Goal: Information Seeking & Learning: Learn about a topic

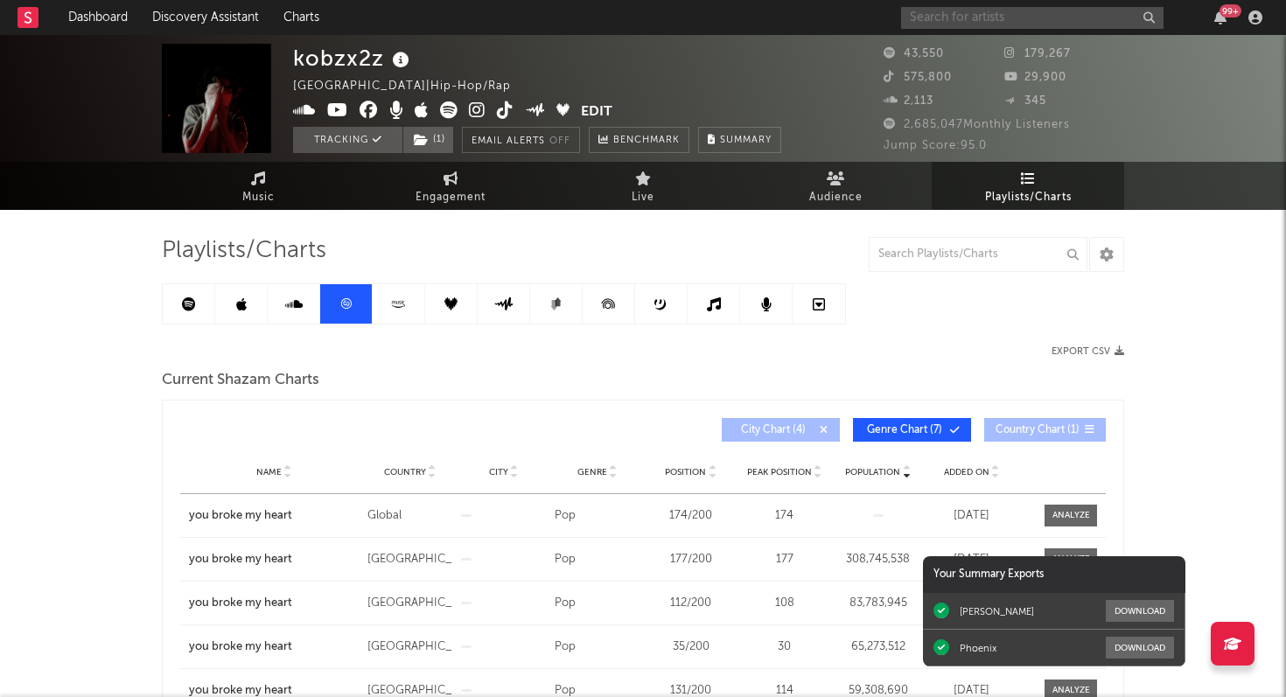
click at [1004, 19] on input "text" at bounding box center [1032, 18] width 262 height 22
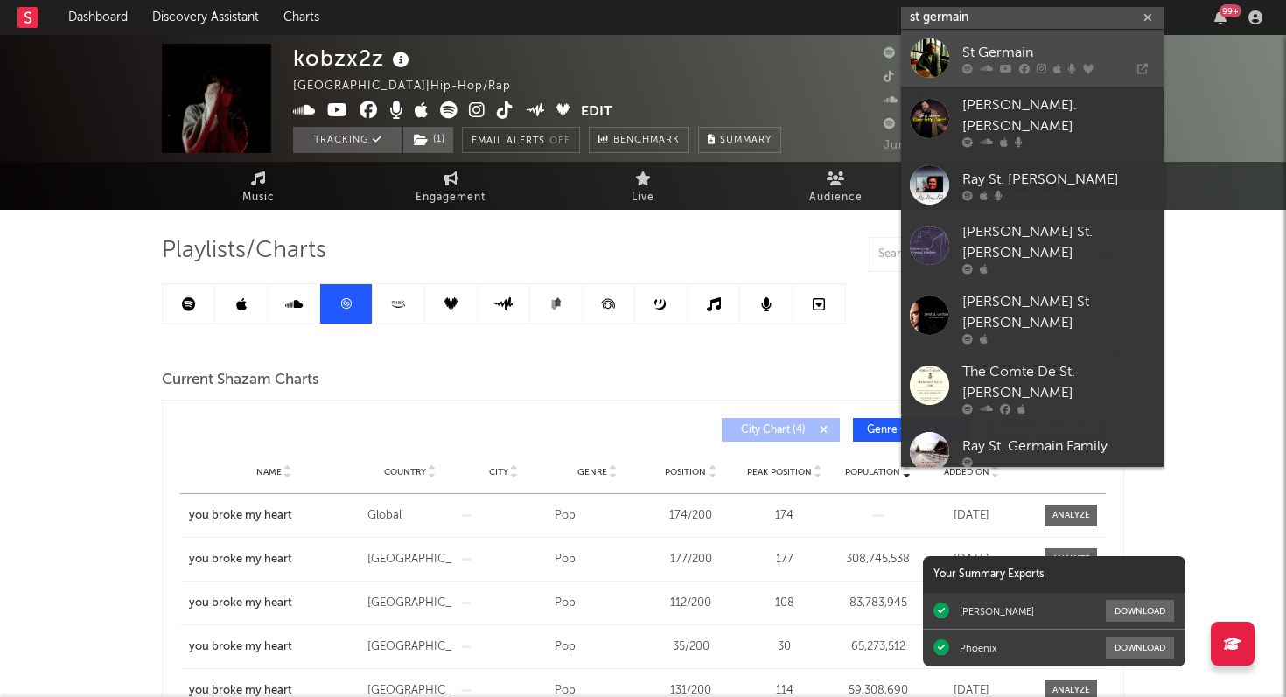
type input "st germain"
click at [1018, 59] on div "St Germain" at bounding box center [1058, 52] width 192 height 21
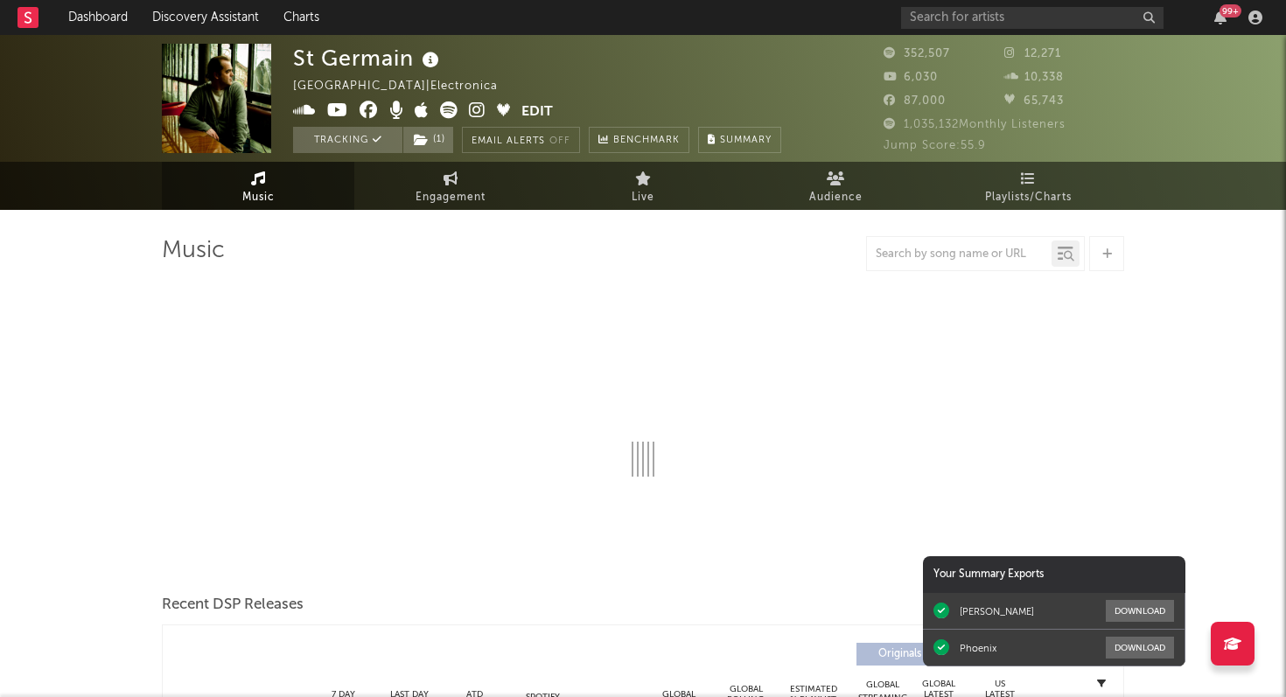
select select "6m"
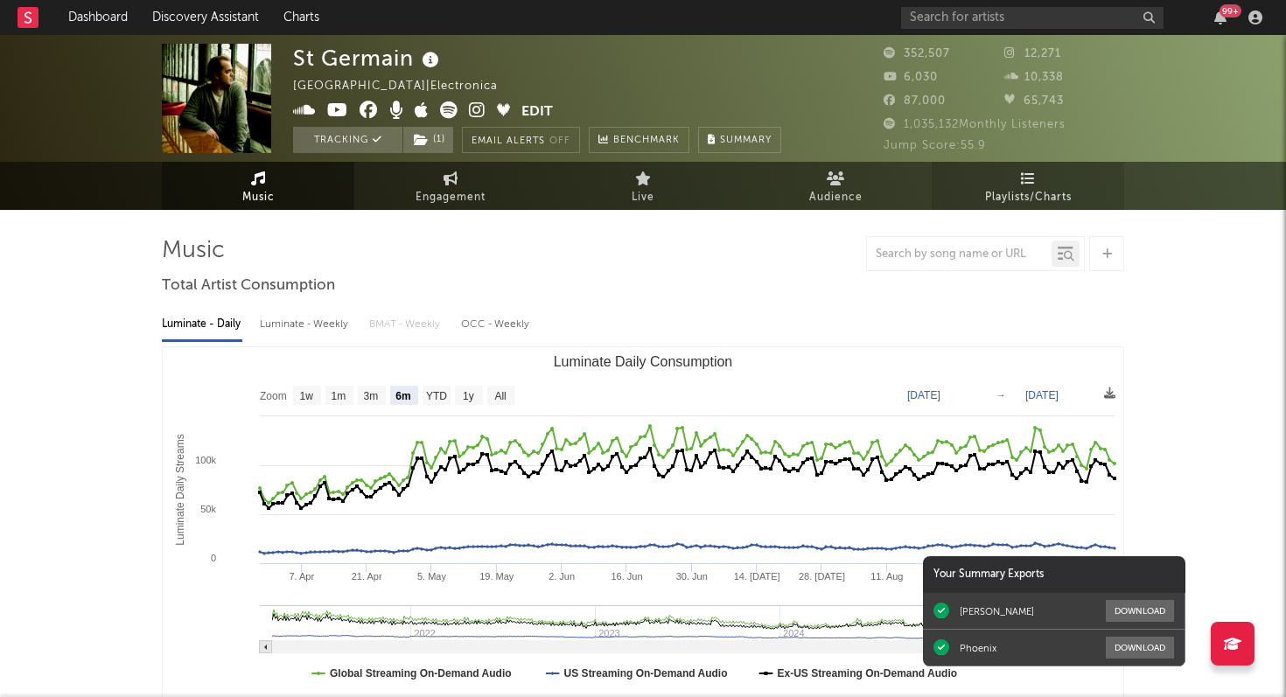
click at [1010, 194] on span "Playlists/Charts" at bounding box center [1028, 197] width 87 height 21
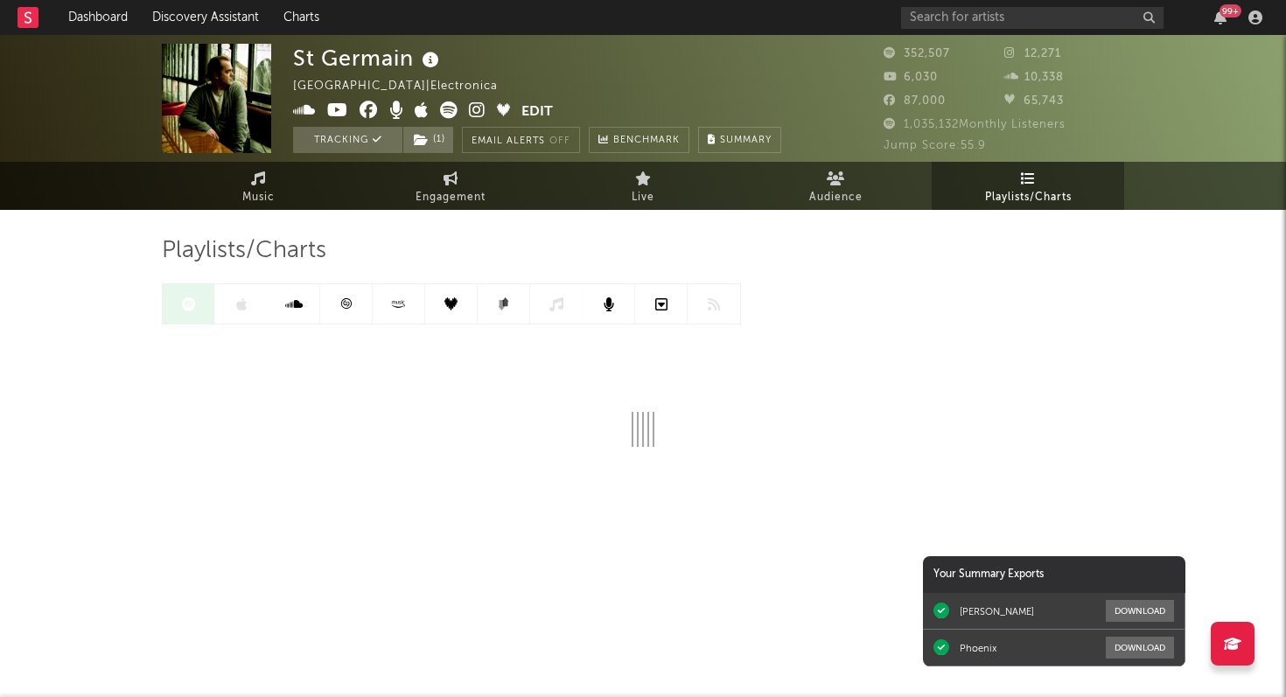
click at [352, 305] on icon at bounding box center [345, 303] width 13 height 13
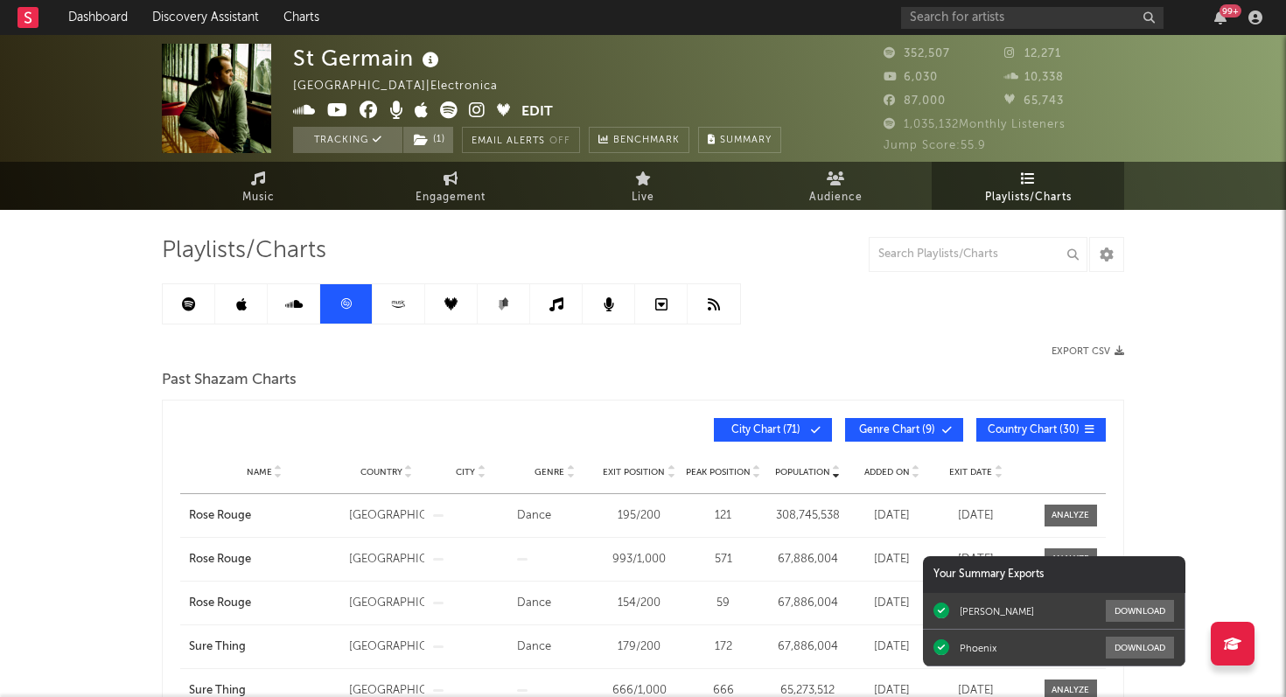
click at [203, 315] on link at bounding box center [189, 303] width 52 height 39
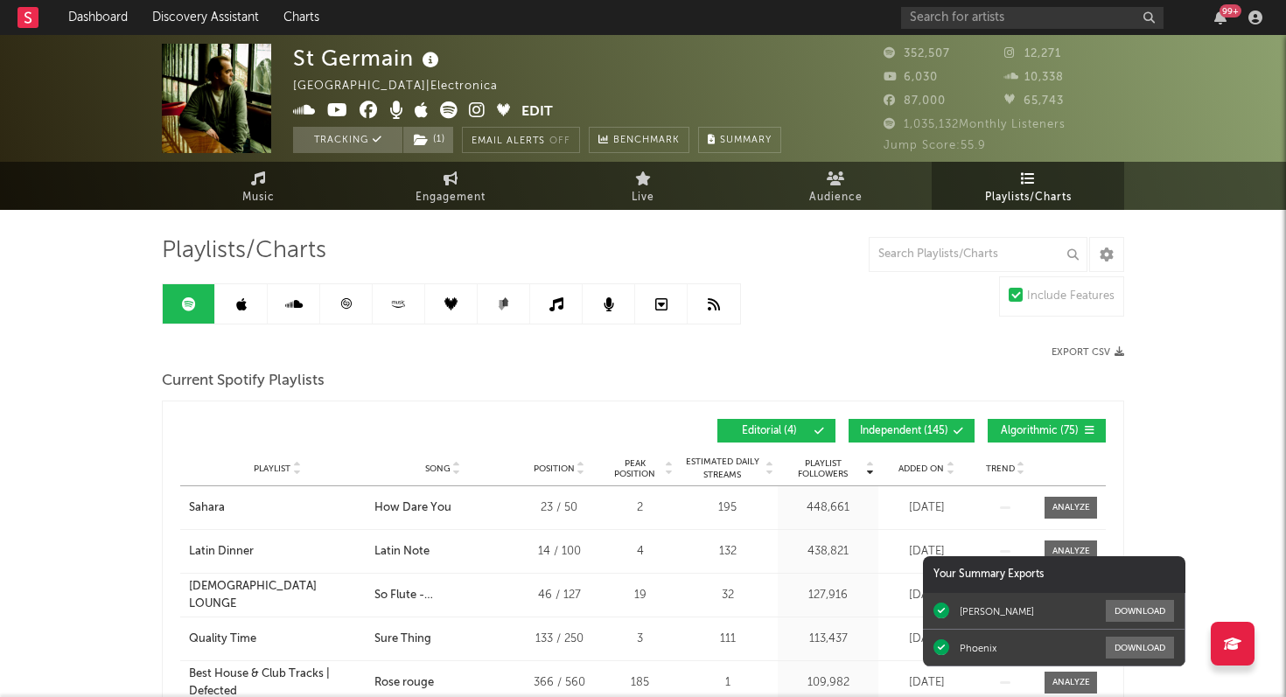
click at [356, 300] on link at bounding box center [346, 303] width 52 height 39
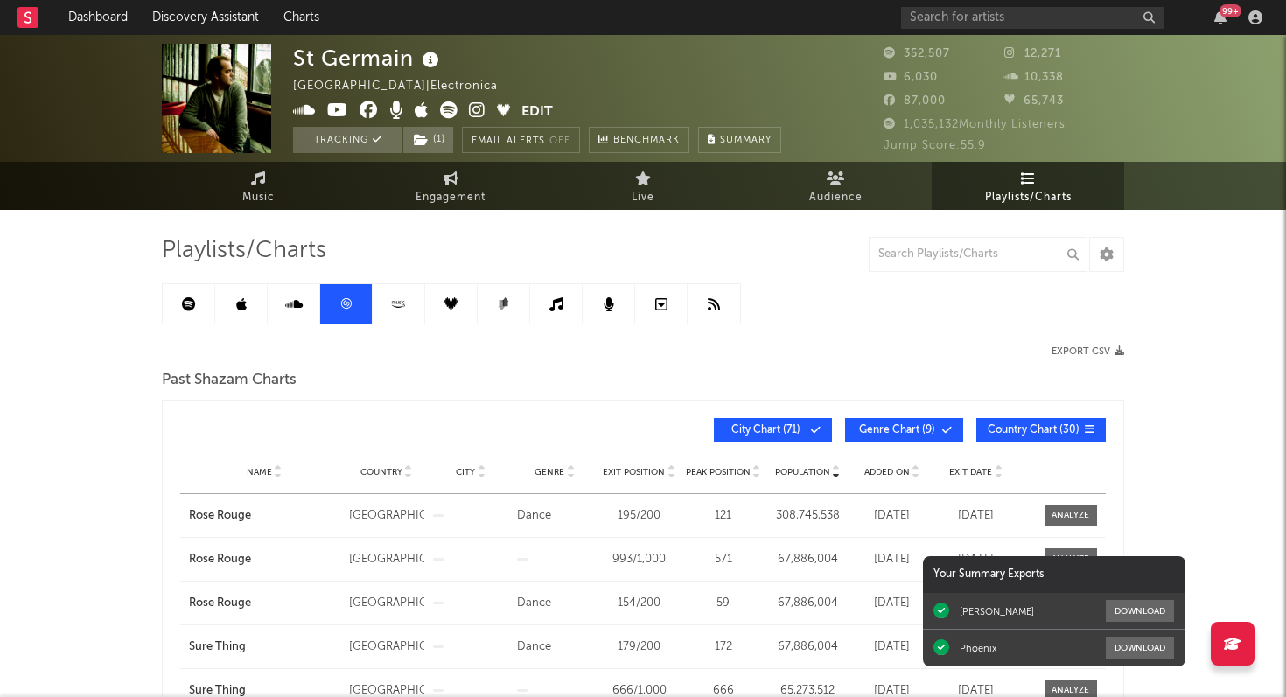
click at [241, 313] on link at bounding box center [241, 303] width 52 height 39
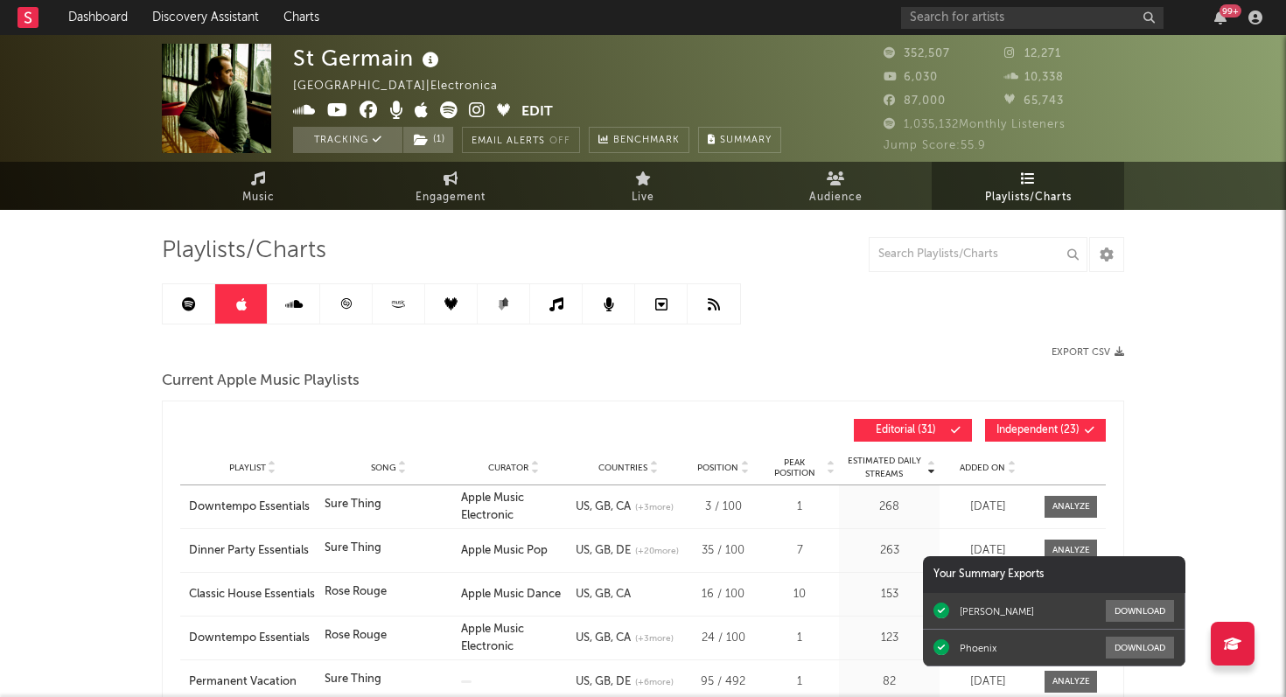
click at [189, 311] on icon at bounding box center [189, 304] width 14 height 14
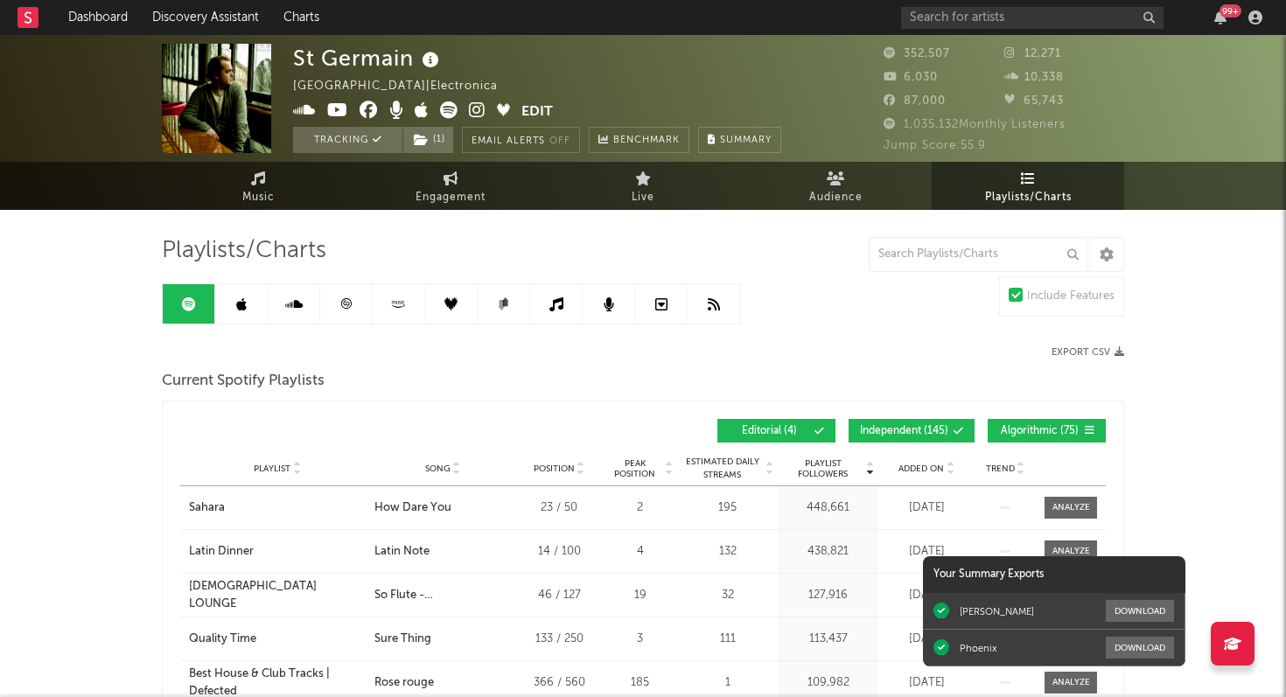
click at [1223, 11] on div "99 +" at bounding box center [1231, 10] width 22 height 13
click at [348, 305] on icon at bounding box center [345, 303] width 13 height 13
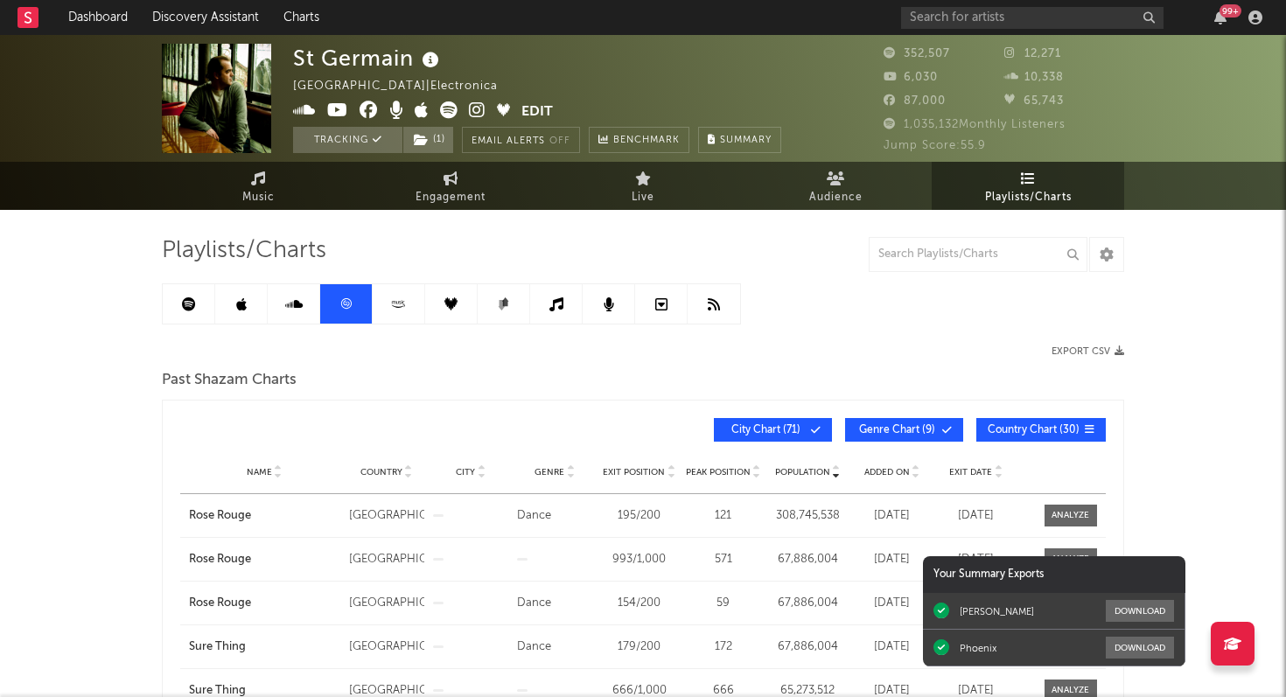
click at [302, 91] on div "Italy | Electronica" at bounding box center [405, 86] width 225 height 21
click at [507, 84] on icon "button" at bounding box center [512, 85] width 11 height 11
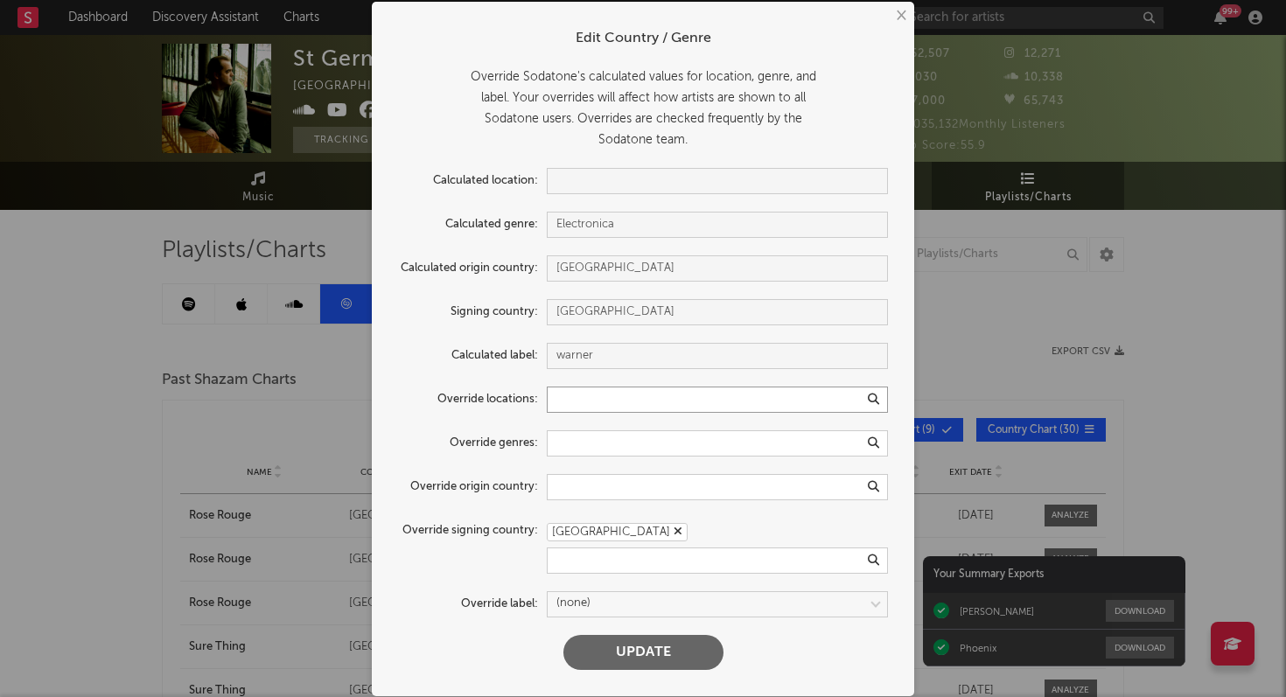
click at [622, 409] on input "text" at bounding box center [717, 400] width 341 height 26
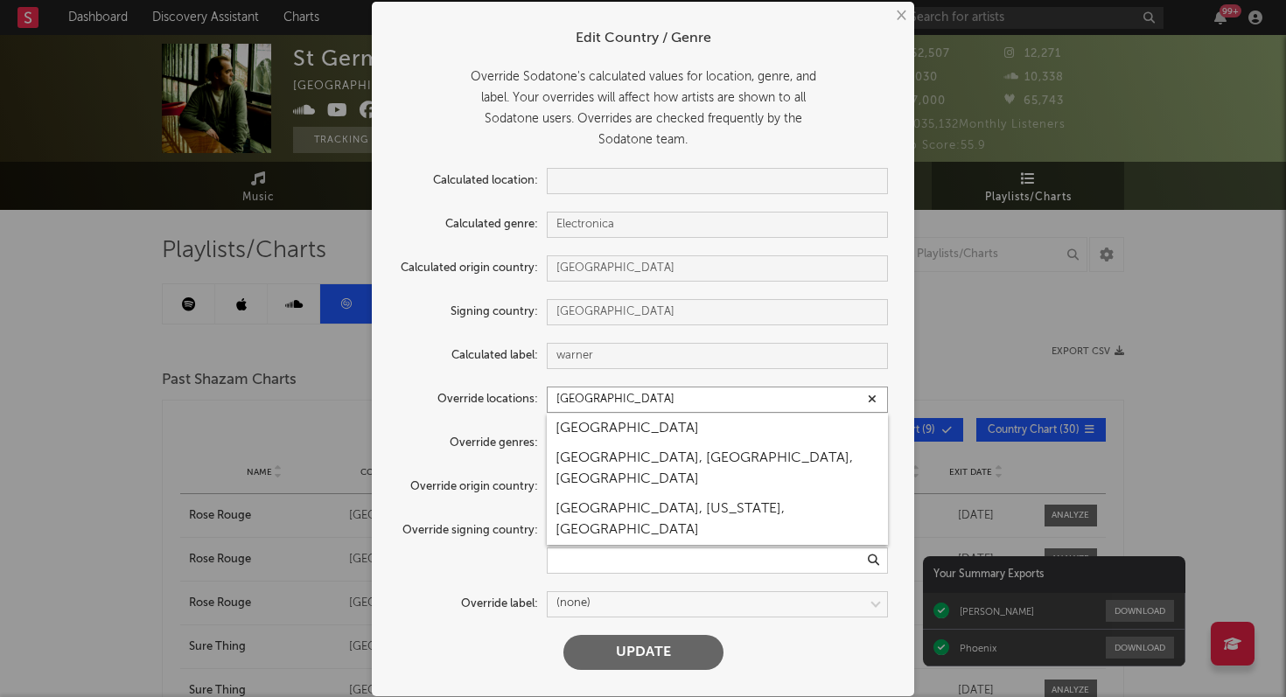
type input "[GEOGRAPHIC_DATA]"
click at [619, 433] on div "[GEOGRAPHIC_DATA]" at bounding box center [717, 429] width 341 height 30
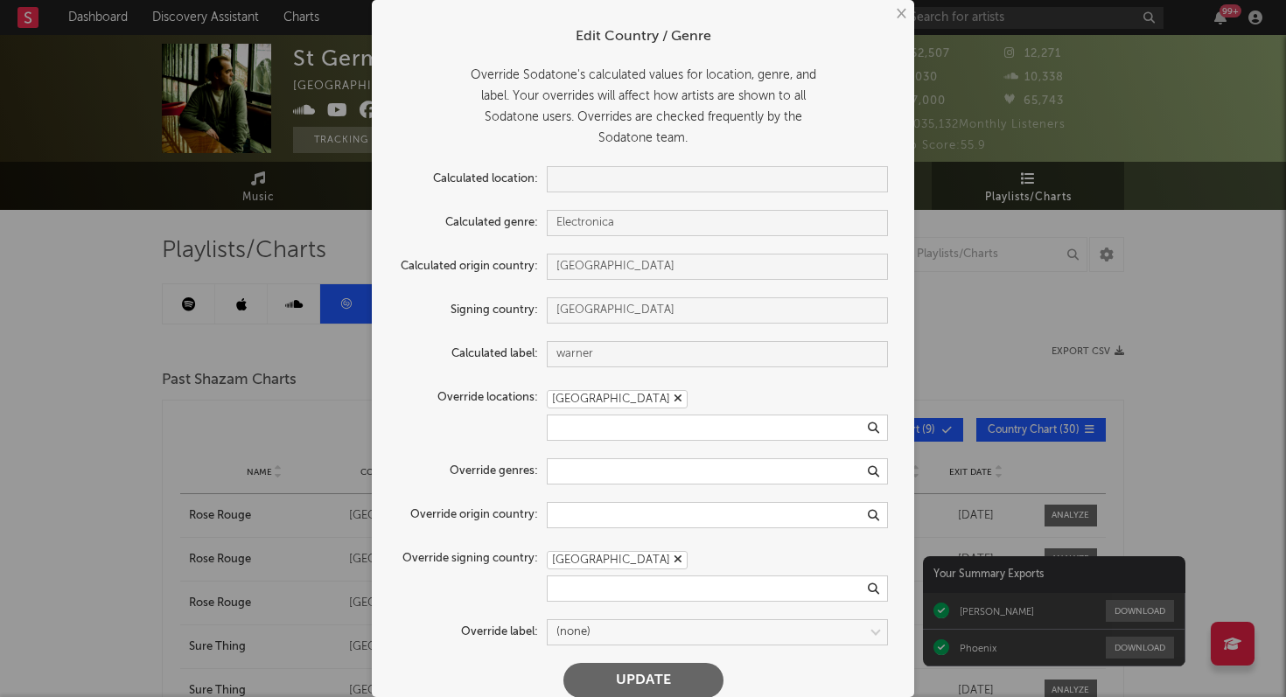
scroll to position [27, 0]
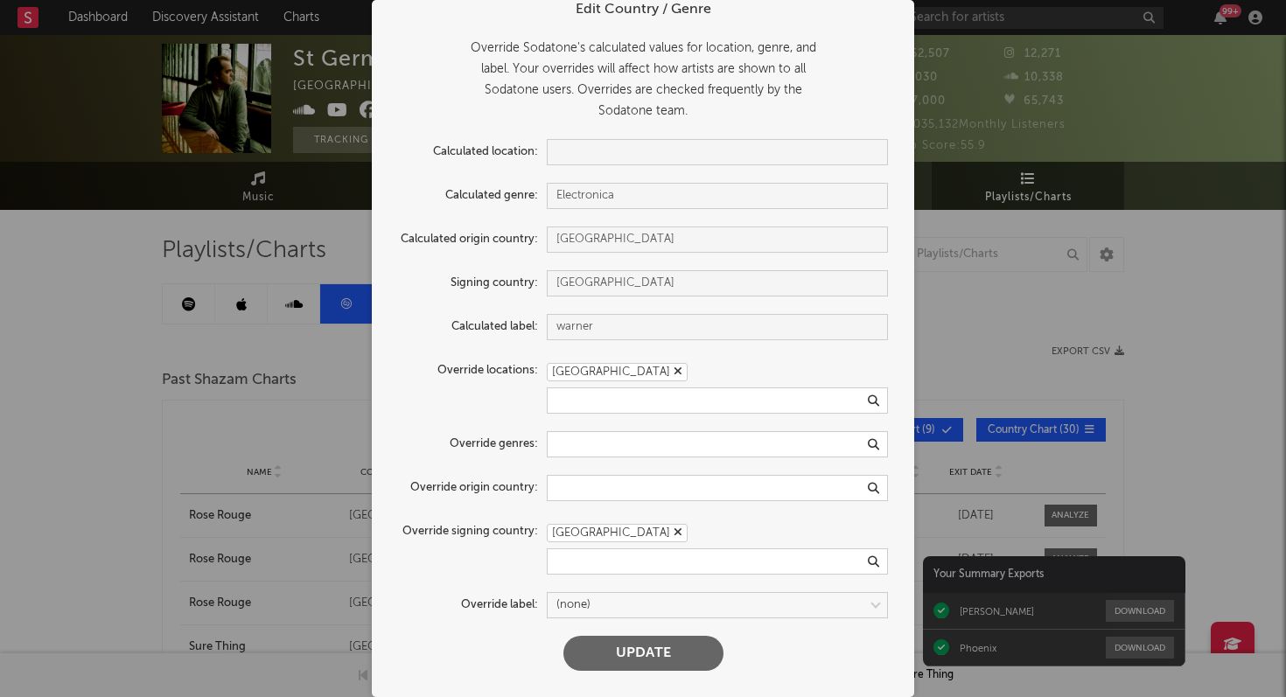
click at [665, 655] on button "Update" at bounding box center [643, 653] width 160 height 35
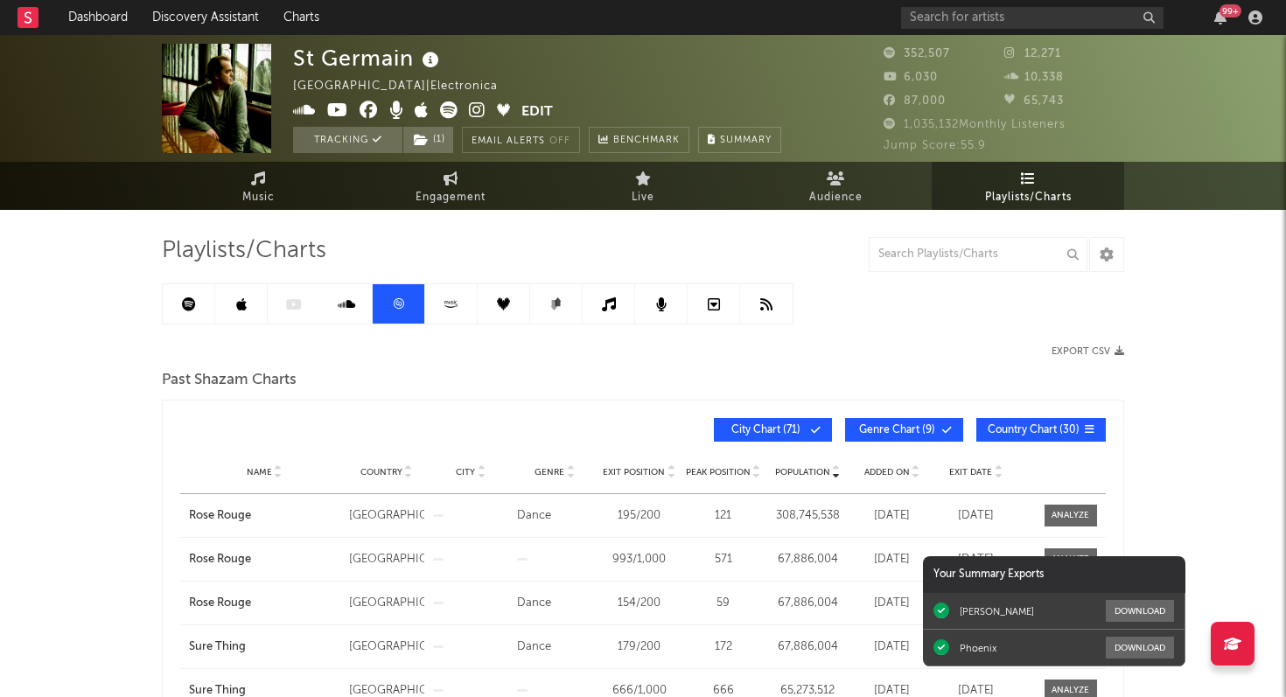
click at [433, 62] on icon at bounding box center [430, 60] width 25 height 24
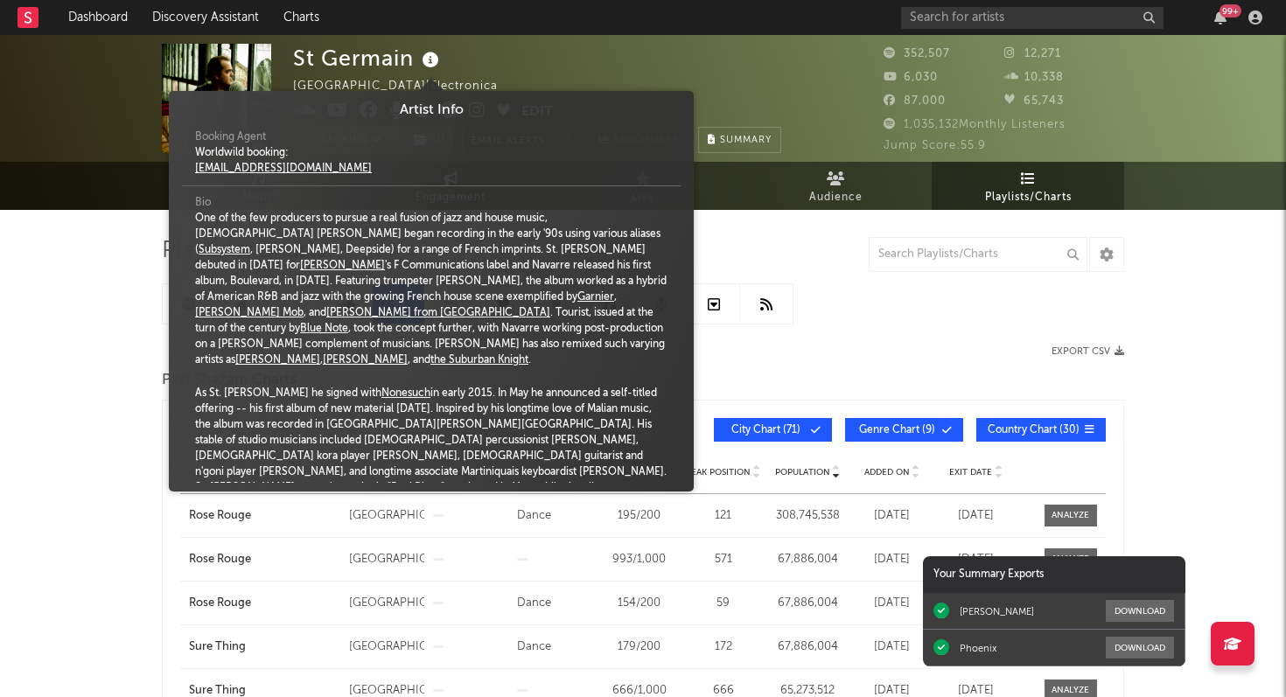
click at [485, 50] on div "St Germain [GEOGRAPHIC_DATA] | Electronica Edit Tracking ( 1 ) Email Alerts Off…" at bounding box center [537, 98] width 488 height 109
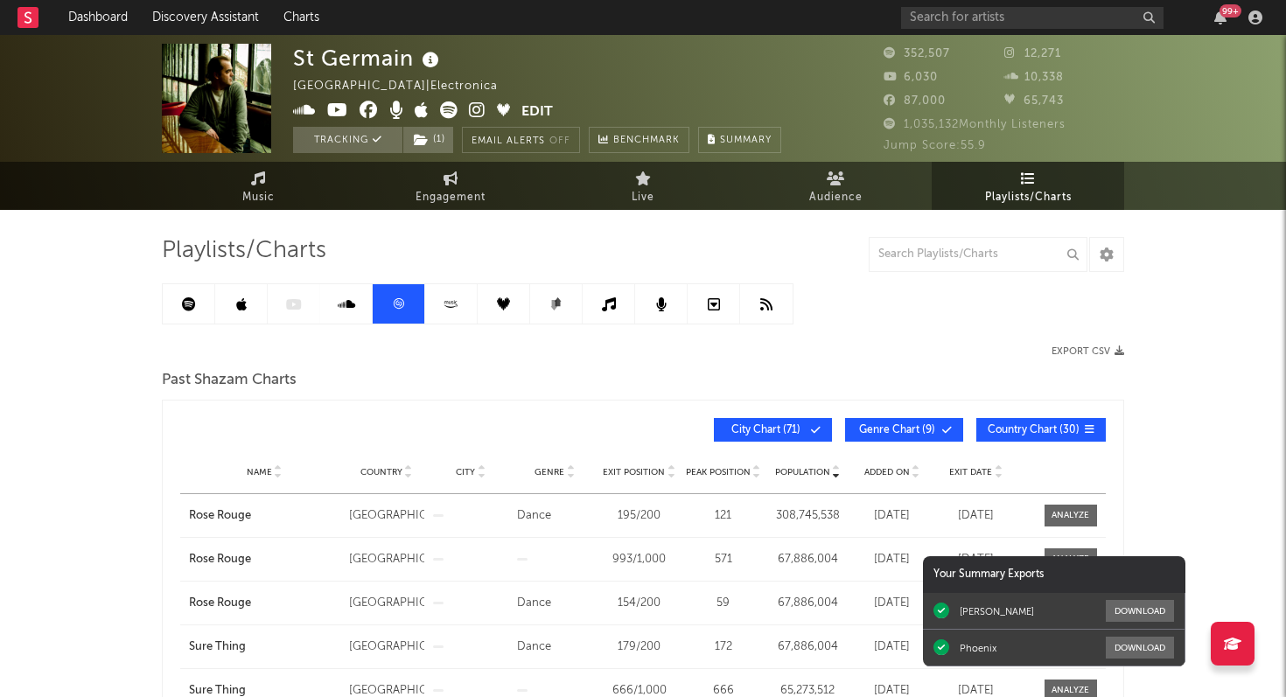
click at [430, 55] on icon at bounding box center [430, 60] width 25 height 24
click at [498, 59] on div "St Germain Italy | Electronica Edit Tracking ( 1 ) Email Alerts Off Benchmark S…" at bounding box center [537, 98] width 488 height 109
click at [507, 85] on icon "button" at bounding box center [512, 85] width 11 height 11
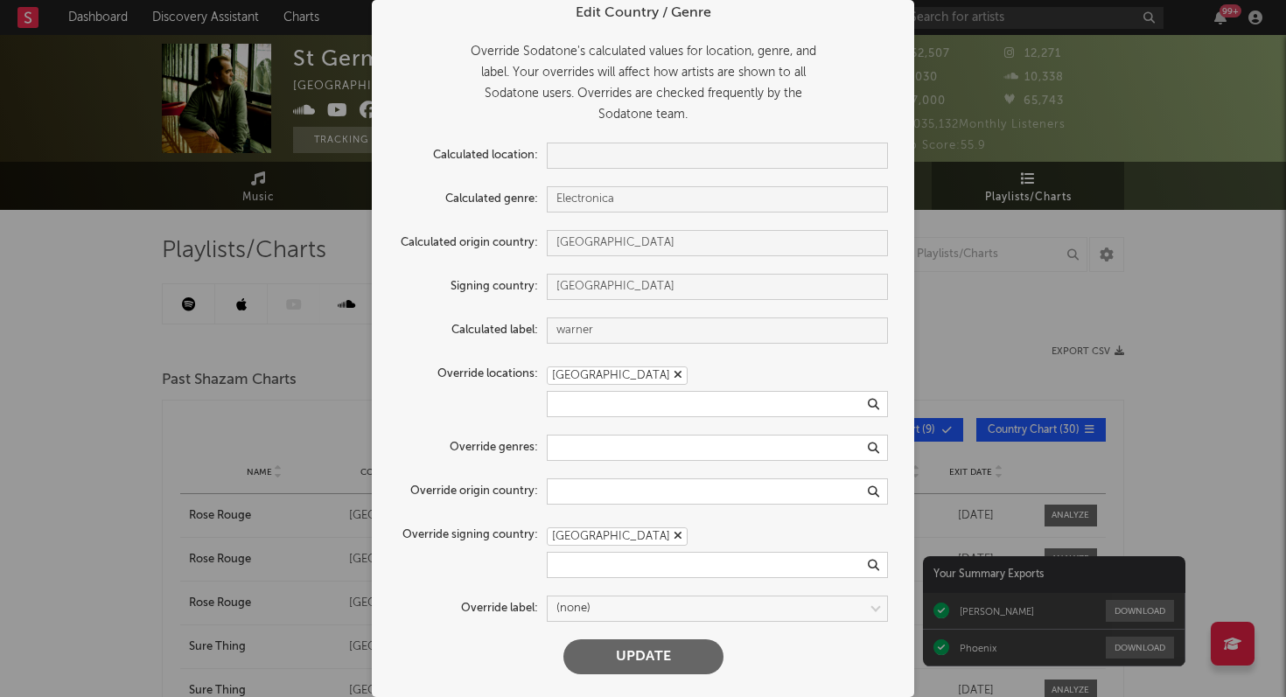
scroll to position [27, 0]
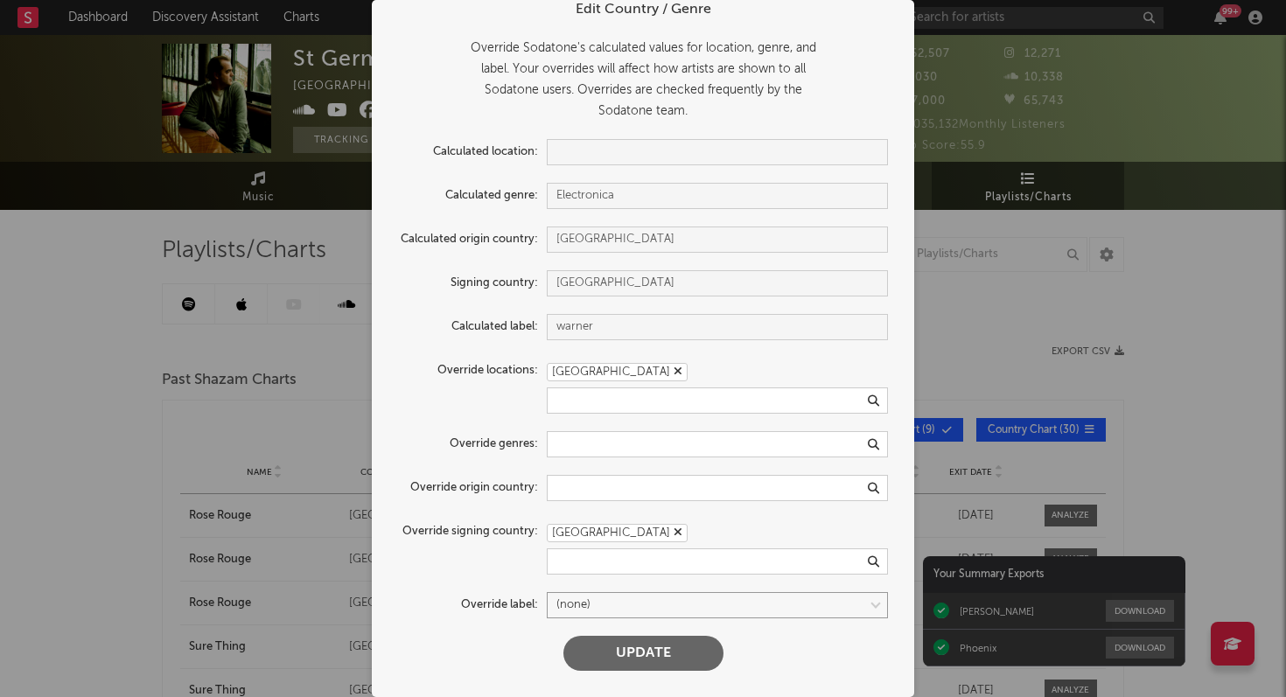
click at [877, 606] on select at bounding box center [717, 605] width 341 height 26
select select "warner"
click at [547, 592] on select at bounding box center [717, 605] width 341 height 26
click at [482, 572] on div "Override signing country: France" at bounding box center [643, 547] width 490 height 56
click at [630, 654] on button "Update" at bounding box center [643, 653] width 160 height 35
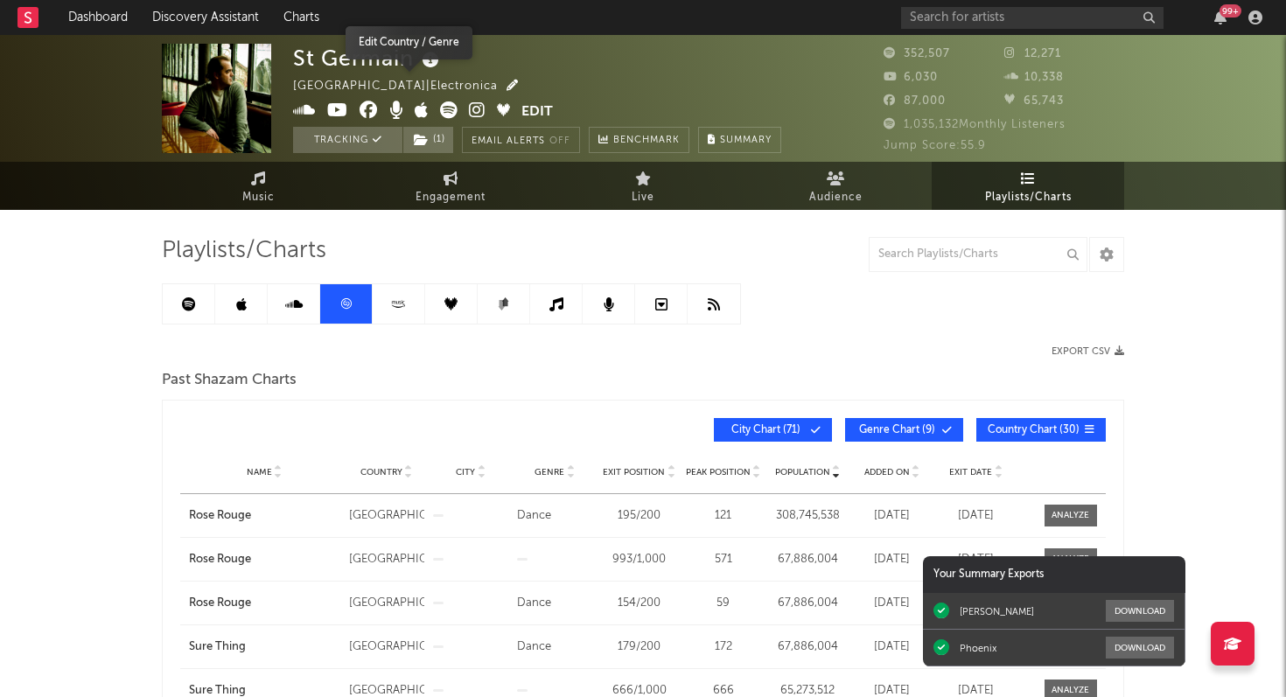
click at [507, 87] on icon "button" at bounding box center [512, 85] width 11 height 11
select select "warner"
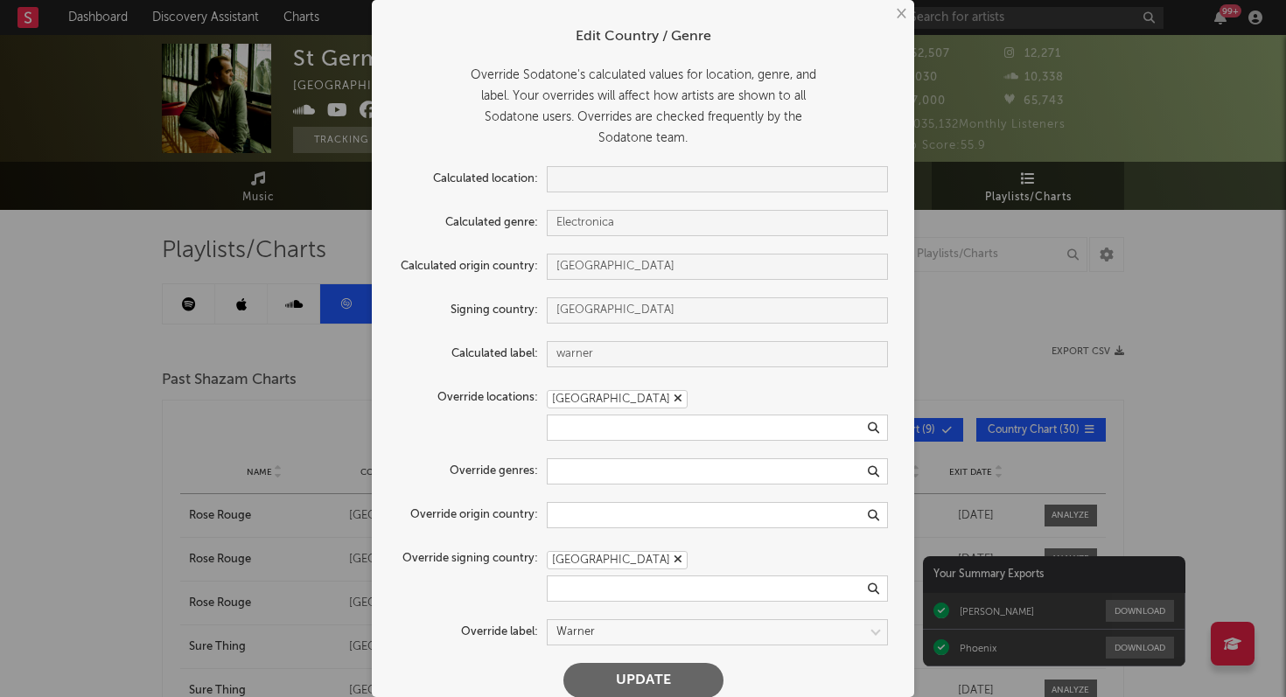
click at [900, 18] on button "×" at bounding box center [900, 13] width 19 height 19
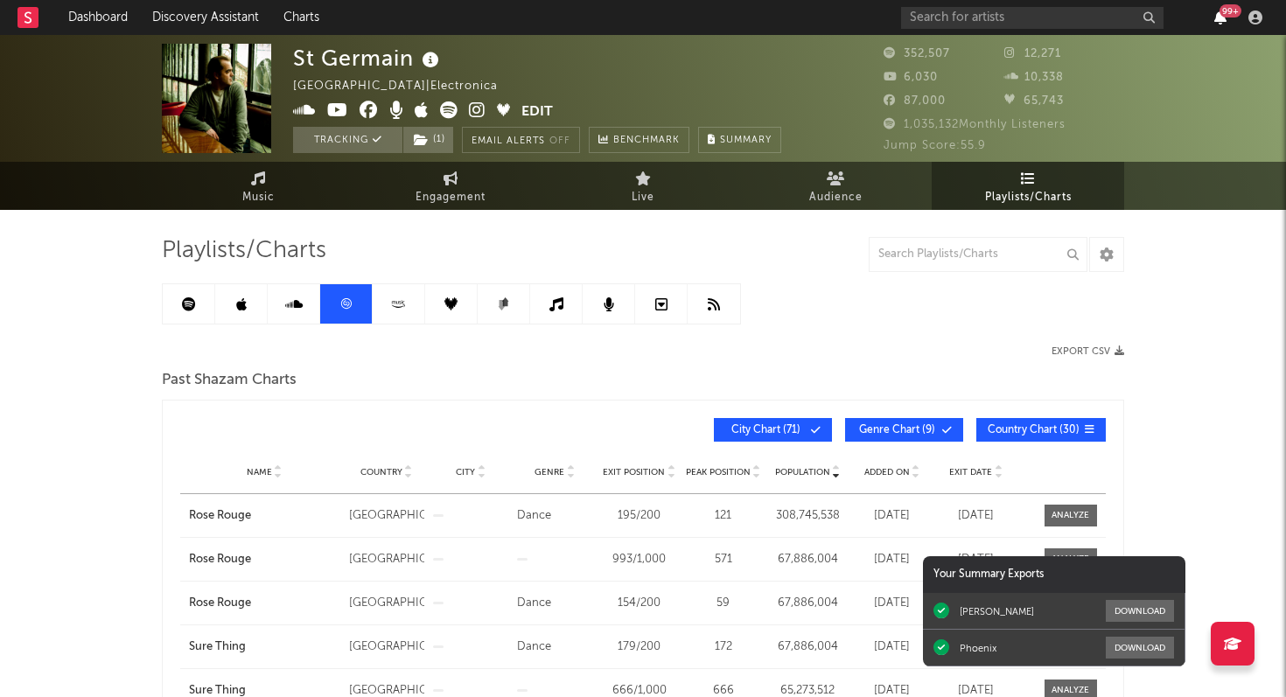
click at [1220, 18] on icon "button" at bounding box center [1220, 17] width 12 height 14
click at [80, 365] on div "St Germain Italy | Electronica Edit Tracking ( 1 ) Email Alerts Off Benchmark S…" at bounding box center [643, 558] width 1286 height 1046
click at [1222, 15] on div "99 +" at bounding box center [1231, 10] width 22 height 13
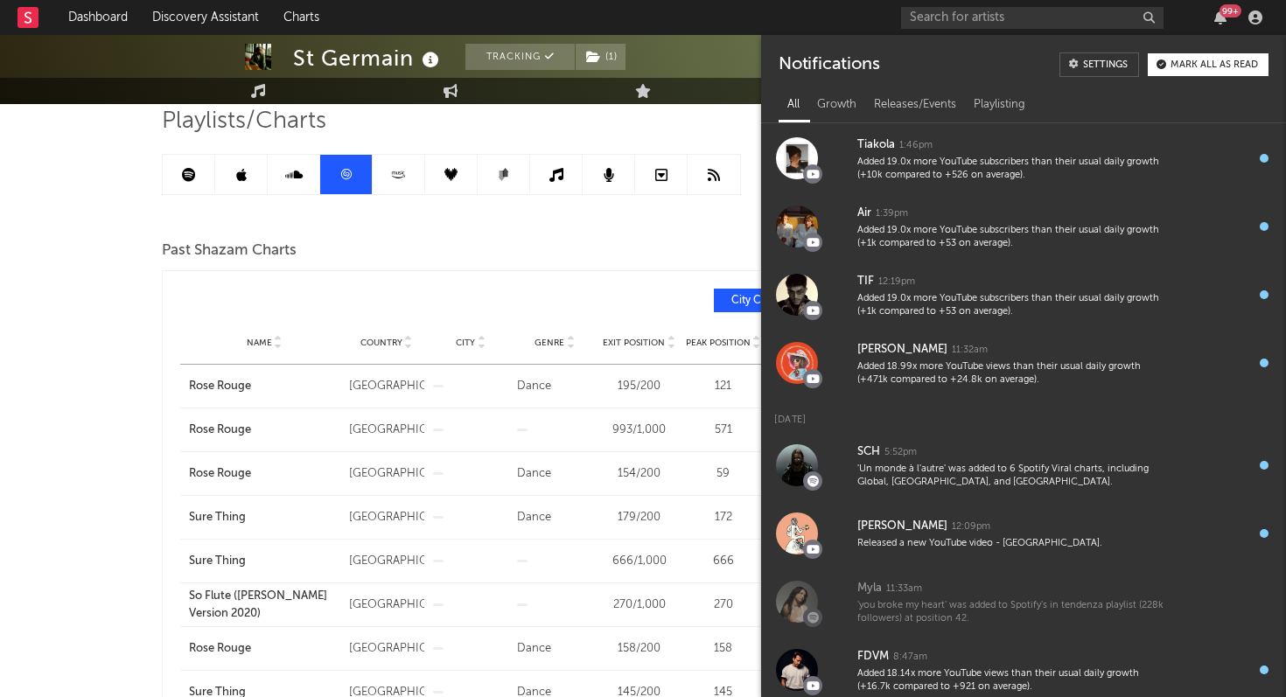
scroll to position [0, 0]
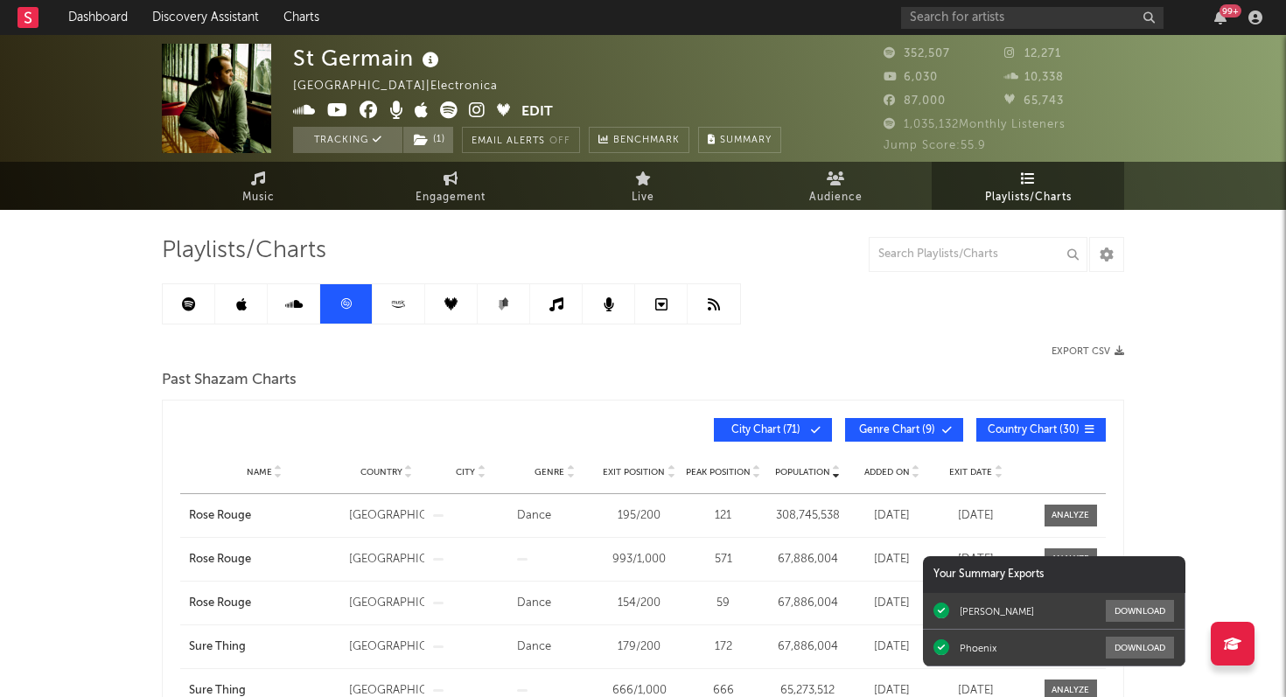
click at [112, 407] on div "St Germain Italy | Electronica Edit Tracking ( 1 ) Email Alerts Off Benchmark S…" at bounding box center [643, 558] width 1286 height 1046
click at [942, 13] on input "text" at bounding box center [1032, 18] width 262 height 22
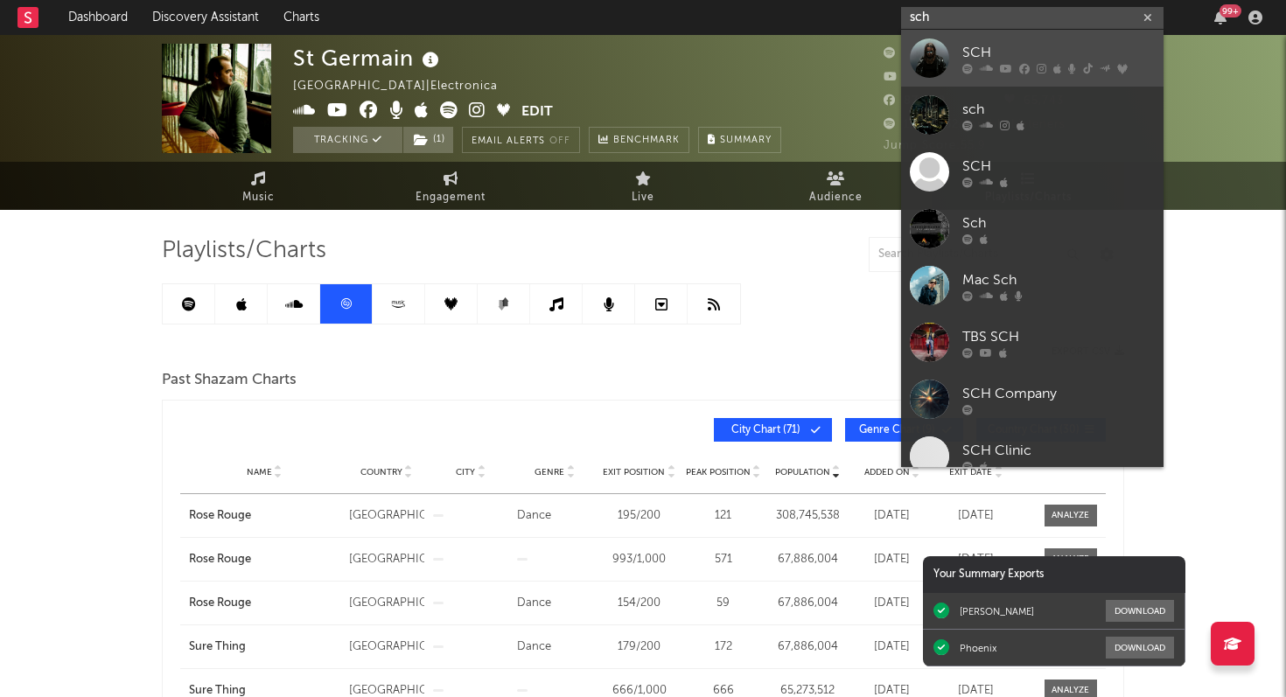
type input "sch"
click at [958, 49] on link "SCH" at bounding box center [1032, 58] width 262 height 57
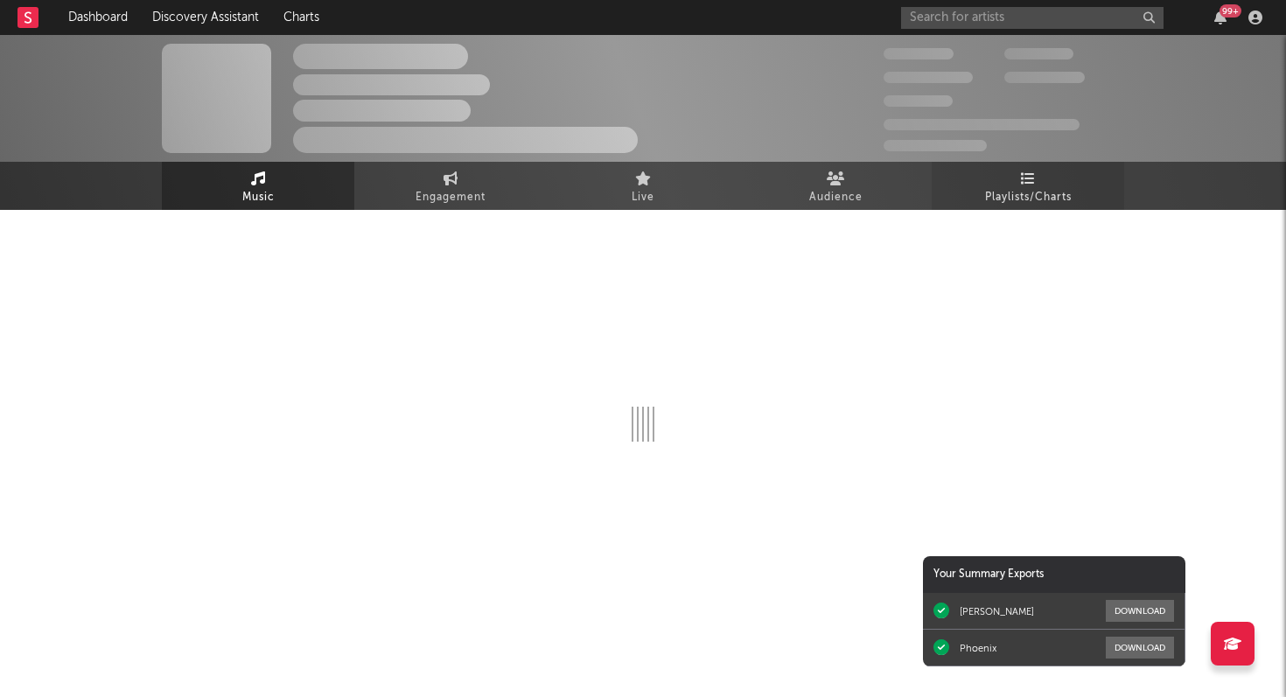
click at [1019, 190] on span "Playlists/Charts" at bounding box center [1028, 197] width 87 height 21
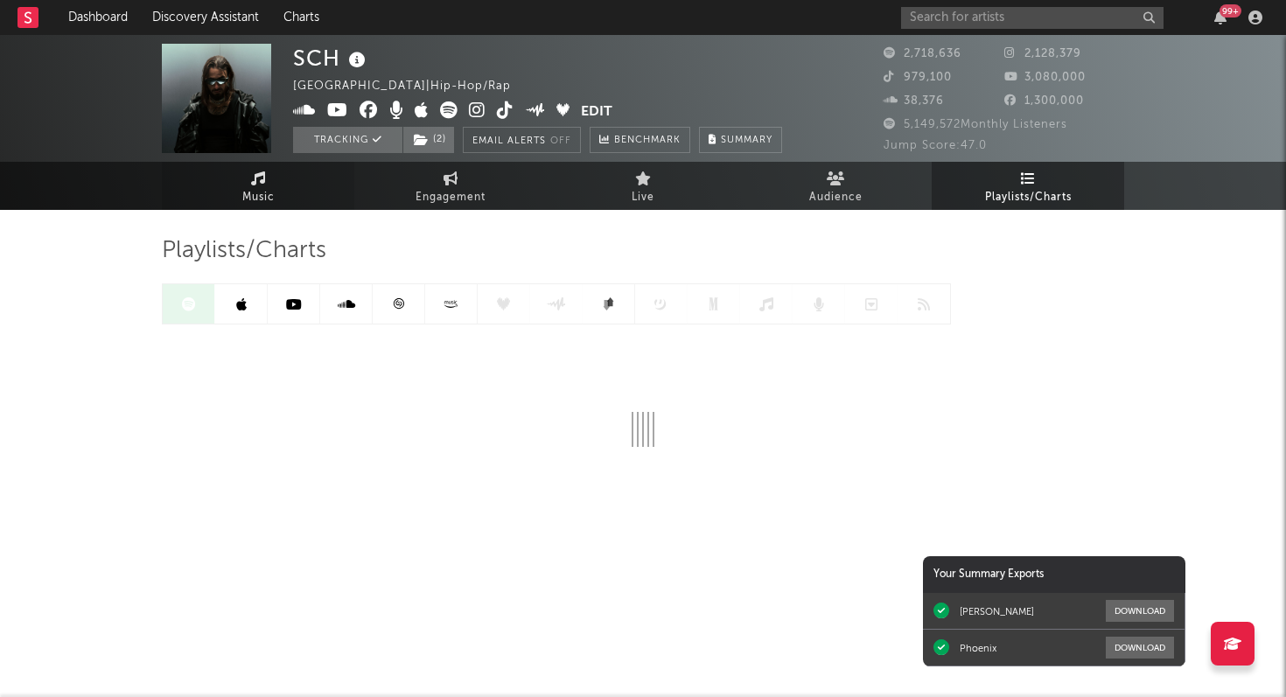
click at [257, 194] on span "Music" at bounding box center [258, 197] width 32 height 21
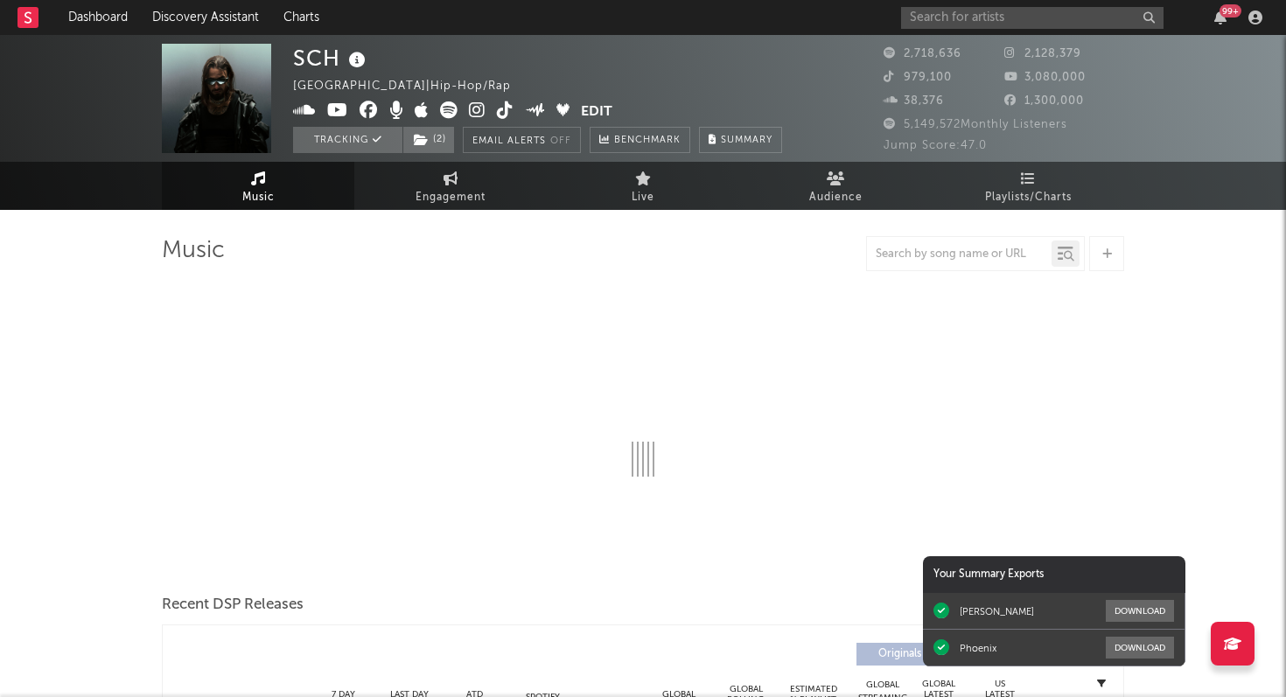
select select "6m"
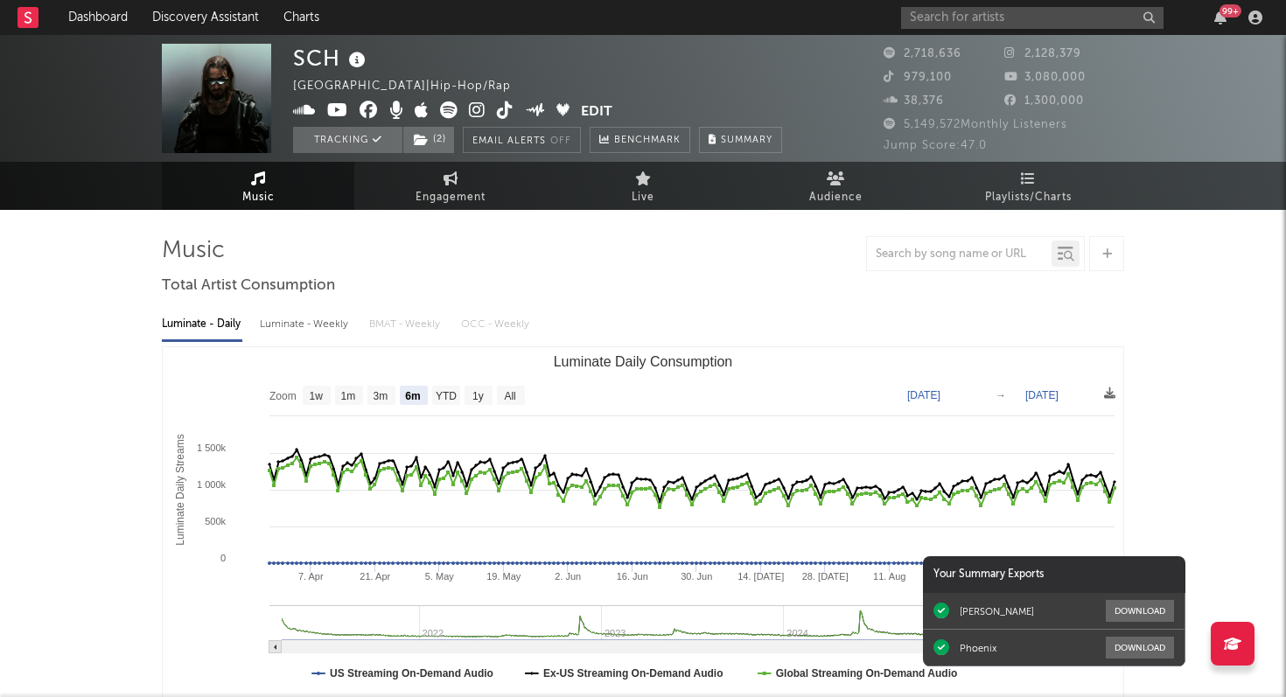
click at [251, 185] on link "Music" at bounding box center [258, 186] width 192 height 48
click at [1041, 185] on link "Playlists/Charts" at bounding box center [1028, 186] width 192 height 48
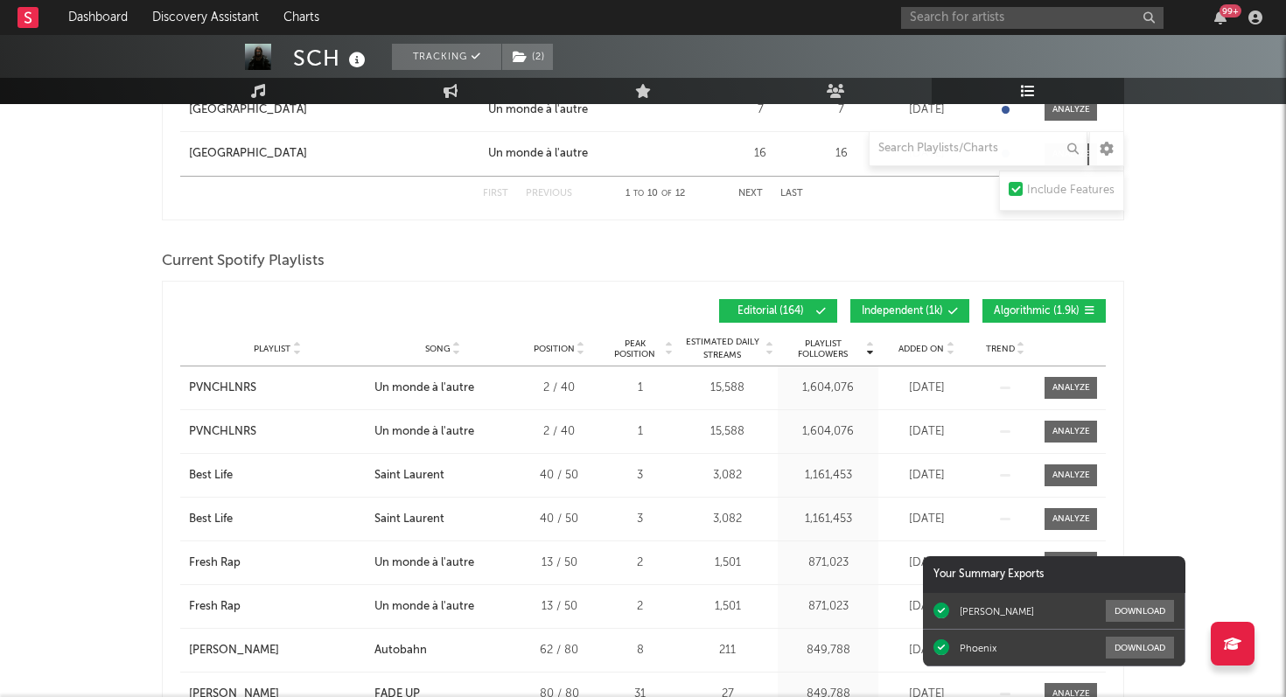
scroll to position [1376, 0]
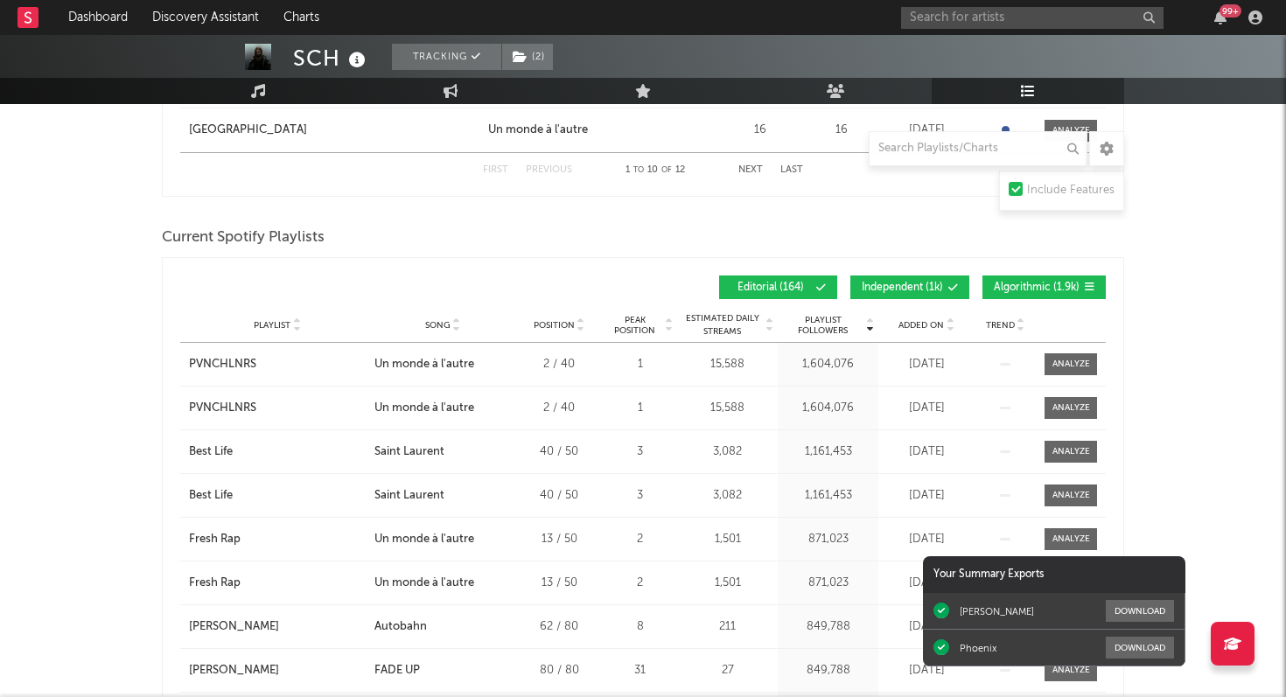
click at [927, 328] on span "Added On" at bounding box center [920, 325] width 45 height 10
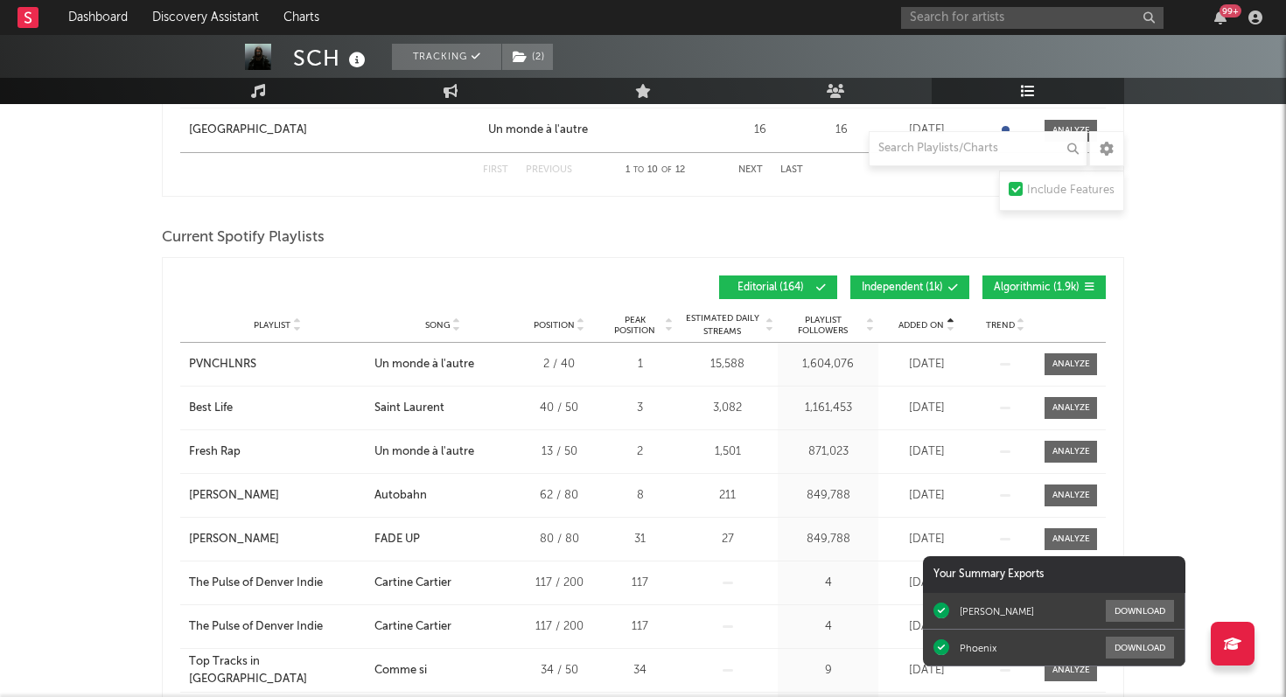
click at [927, 328] on span "Added On" at bounding box center [920, 325] width 45 height 10
click at [940, 156] on input "text" at bounding box center [978, 148] width 219 height 35
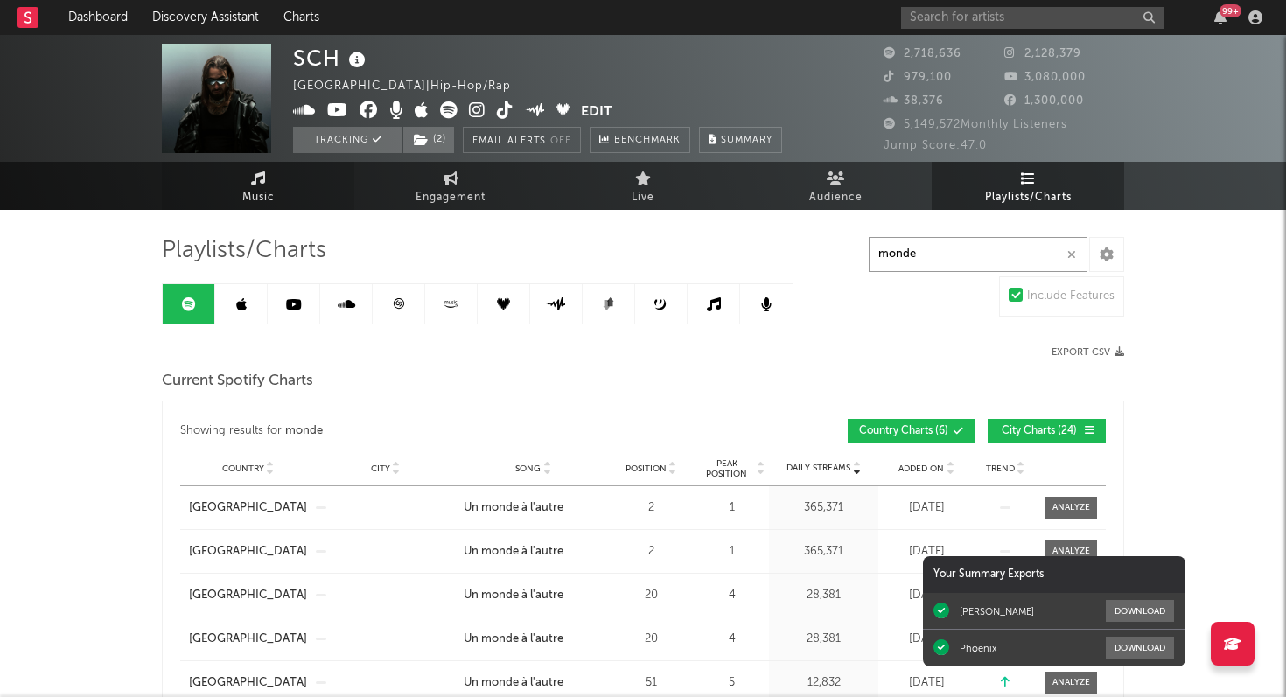
type input "monde"
click at [266, 190] on span "Music" at bounding box center [258, 197] width 32 height 21
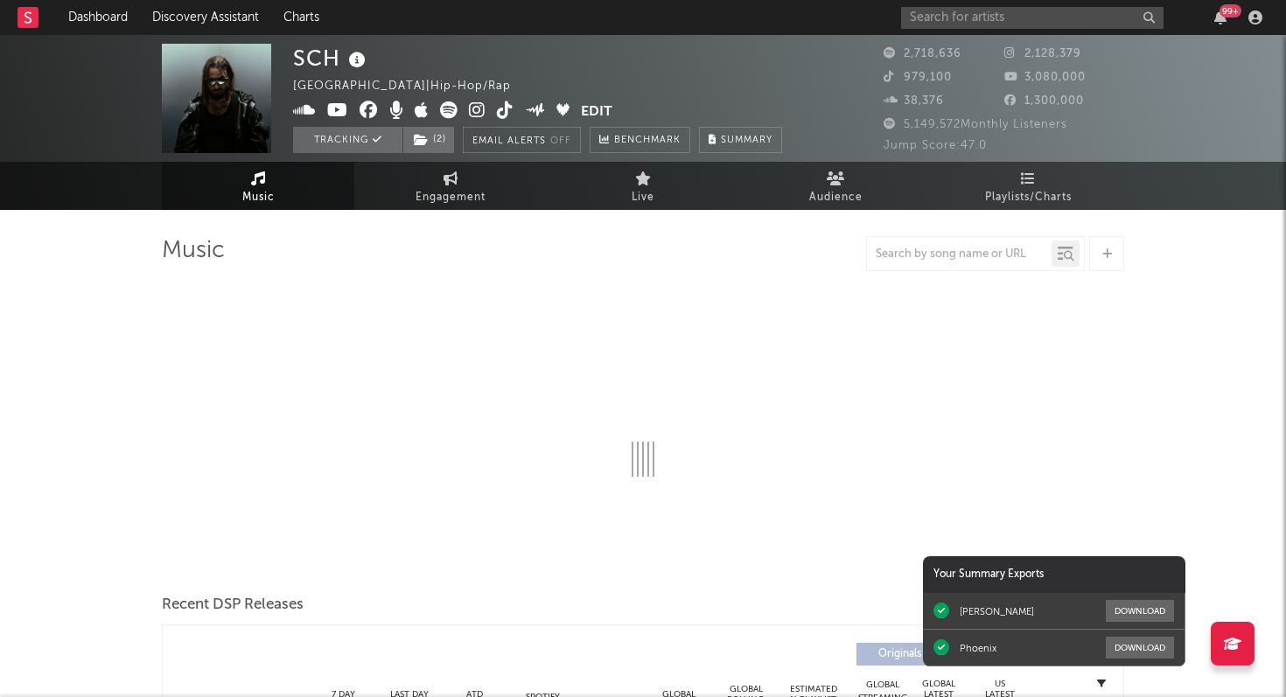
select select "6m"
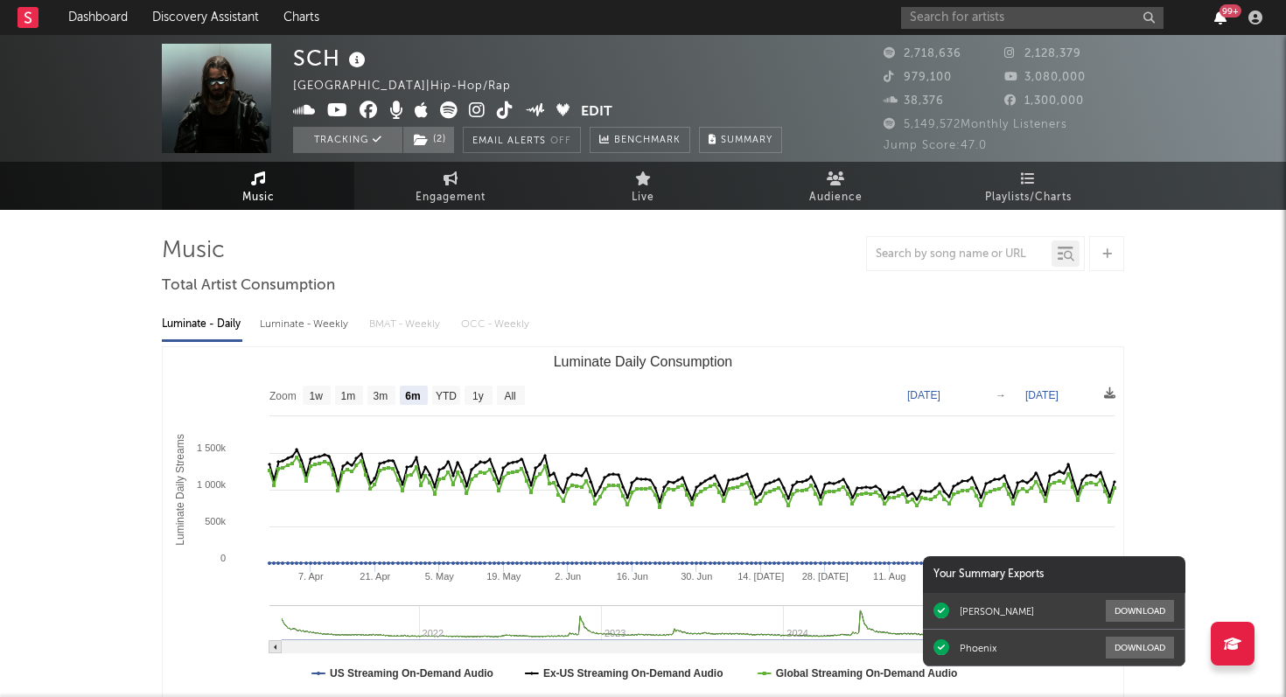
click at [1220, 17] on icon "button" at bounding box center [1220, 17] width 12 height 14
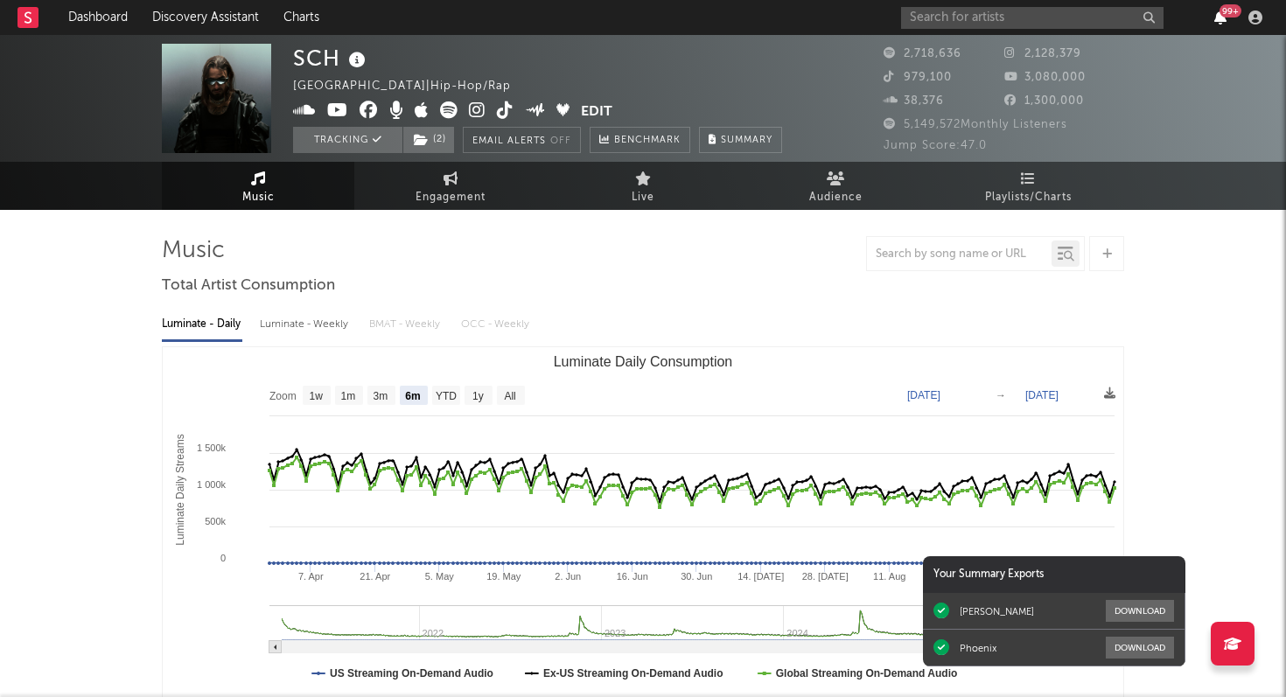
click at [1222, 19] on icon "button" at bounding box center [1220, 17] width 12 height 14
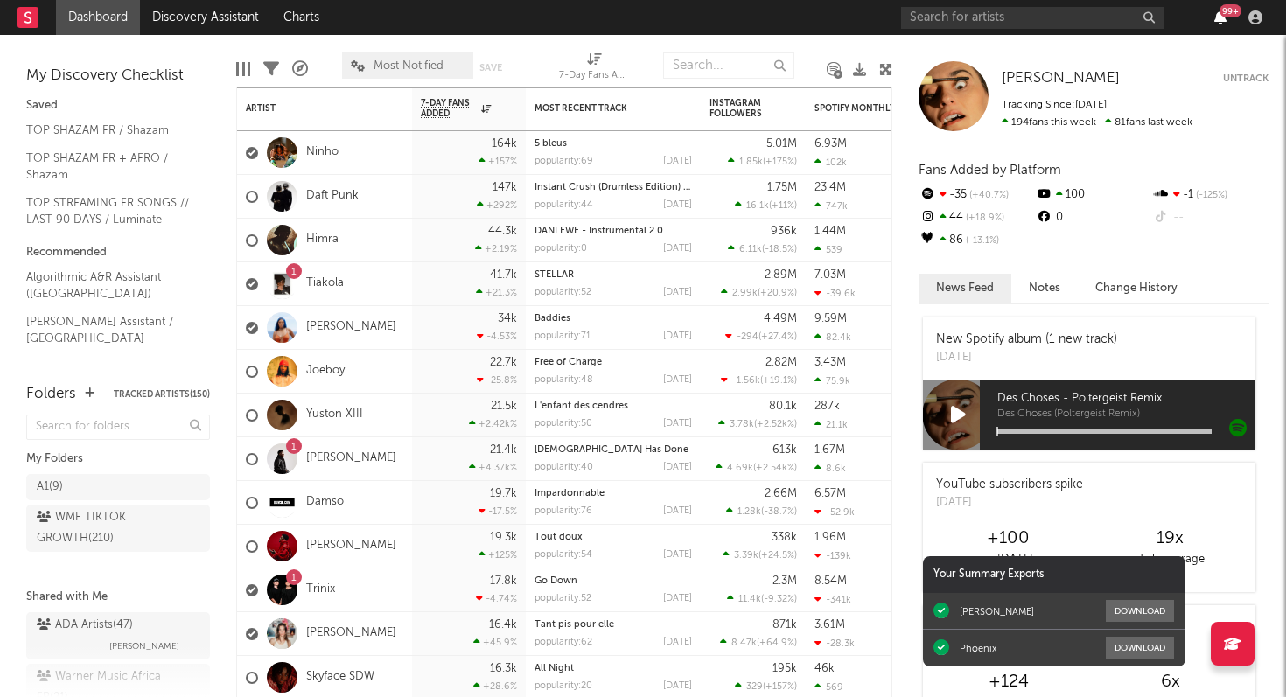
click at [1219, 15] on icon "button" at bounding box center [1220, 17] width 12 height 14
click at [682, 16] on nav "Dashboard Discovery Assistant Charts 99 +" at bounding box center [643, 17] width 1286 height 35
